Goal: Find specific page/section: Find specific page/section

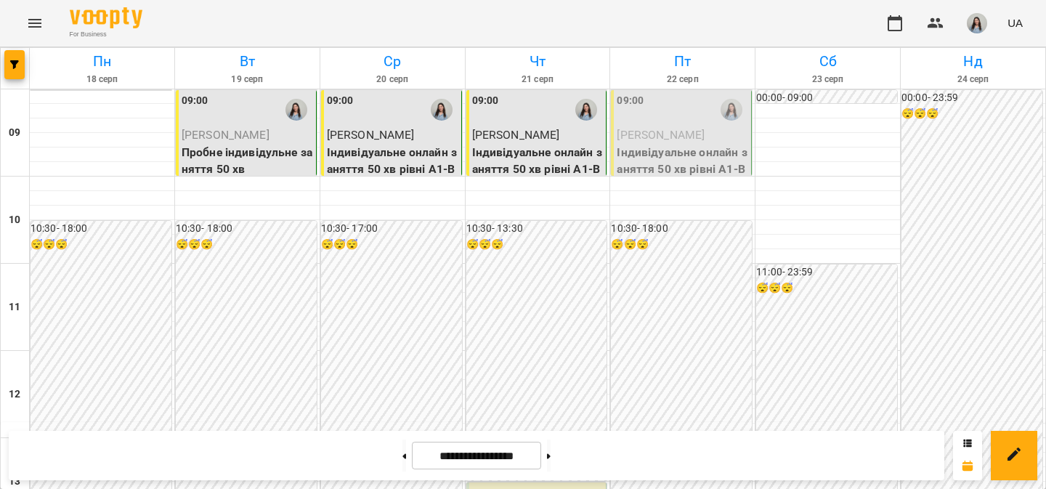
scroll to position [804, 0]
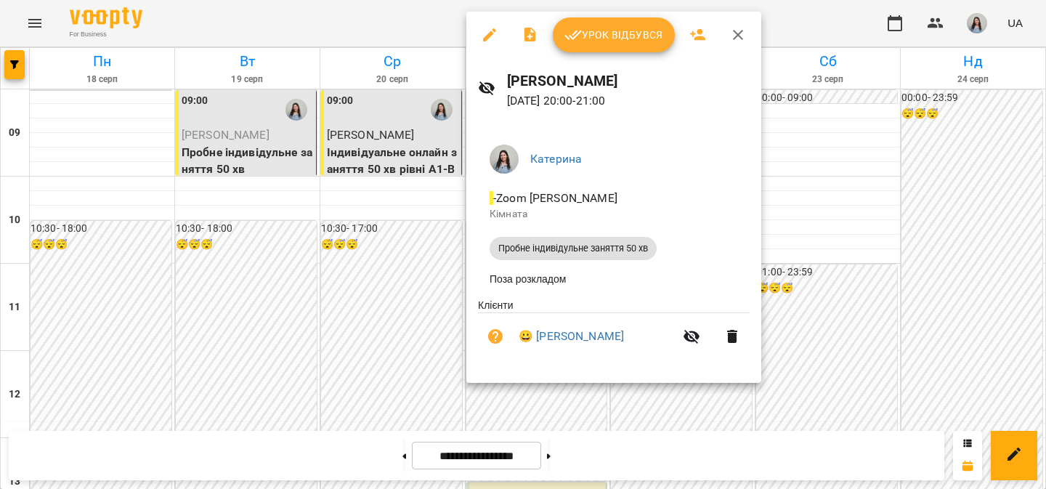
click at [574, 81] on h6 "[PERSON_NAME]" at bounding box center [628, 81] width 243 height 23
copy h6 "[PERSON_NAME]"
click at [592, 80] on h6 "[PERSON_NAME]" at bounding box center [628, 81] width 243 height 23
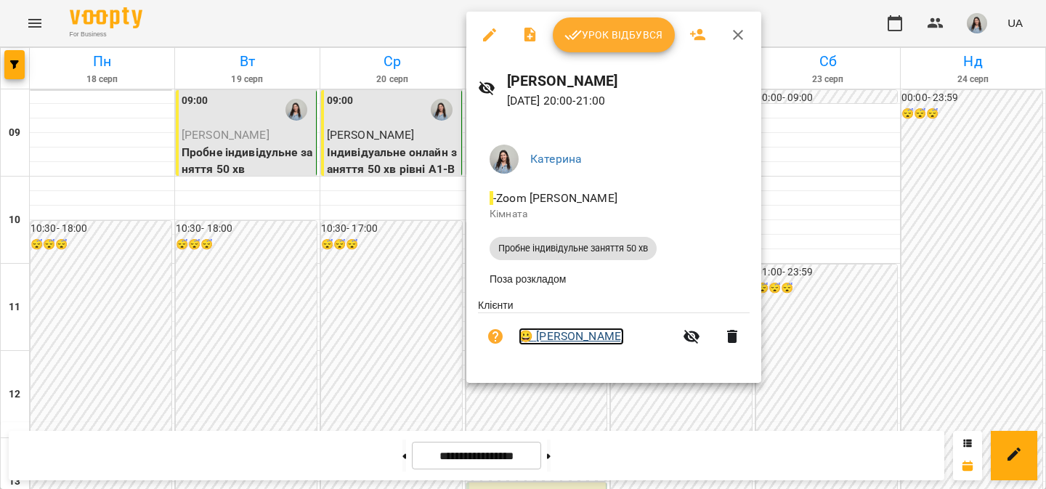
click at [590, 341] on link "😀 [PERSON_NAME]" at bounding box center [571, 336] width 105 height 17
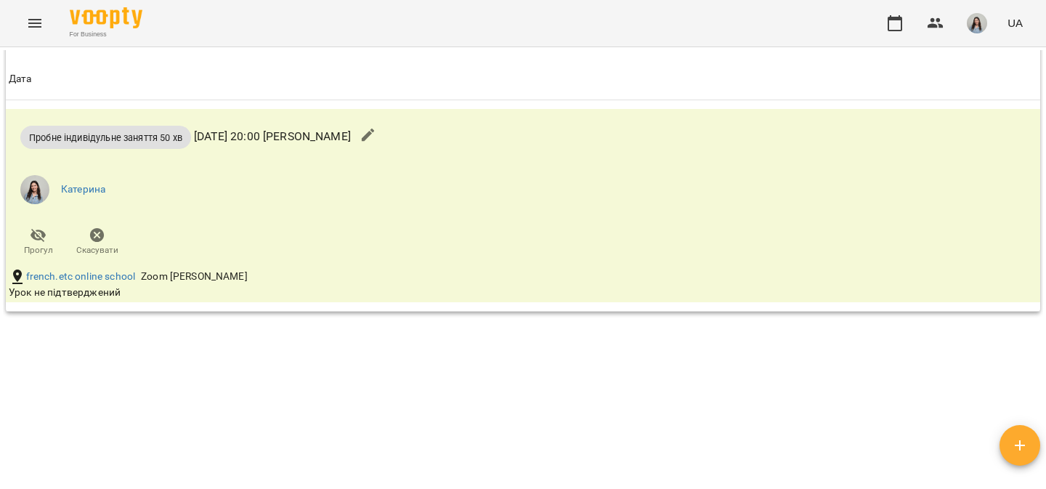
scroll to position [903, 0]
